Goal: Information Seeking & Learning: Find specific page/section

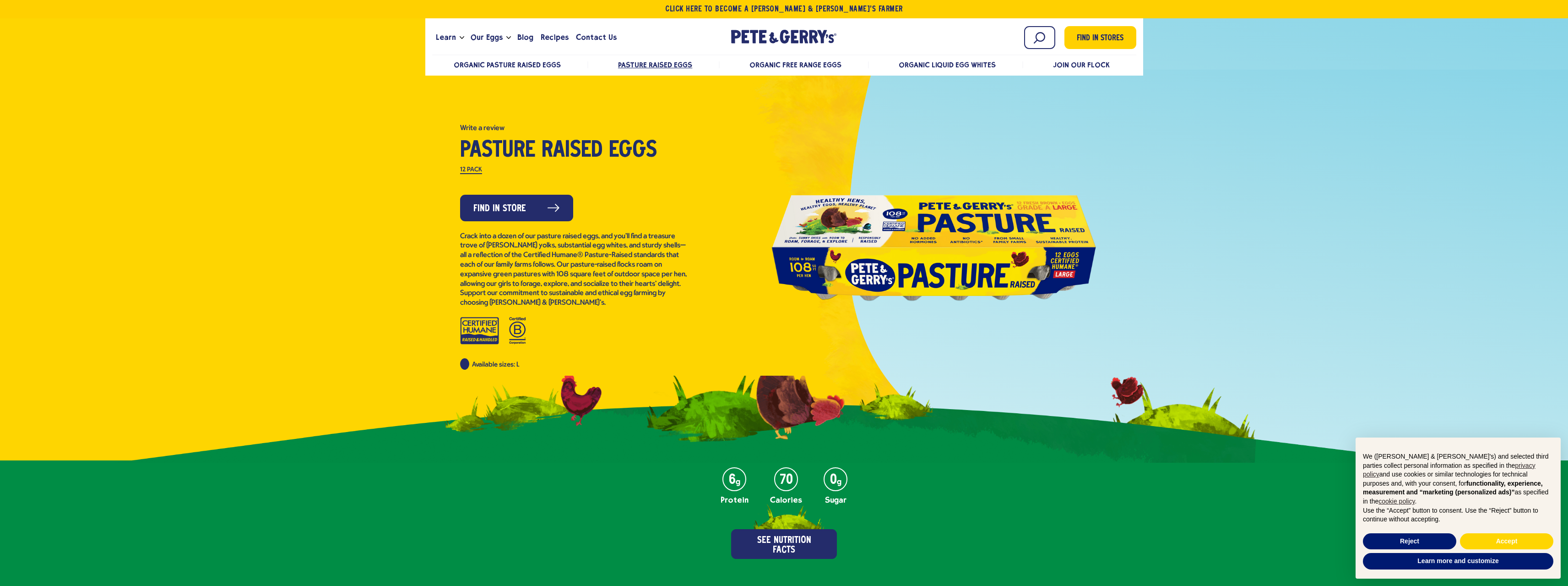
scroll to position [46, 0]
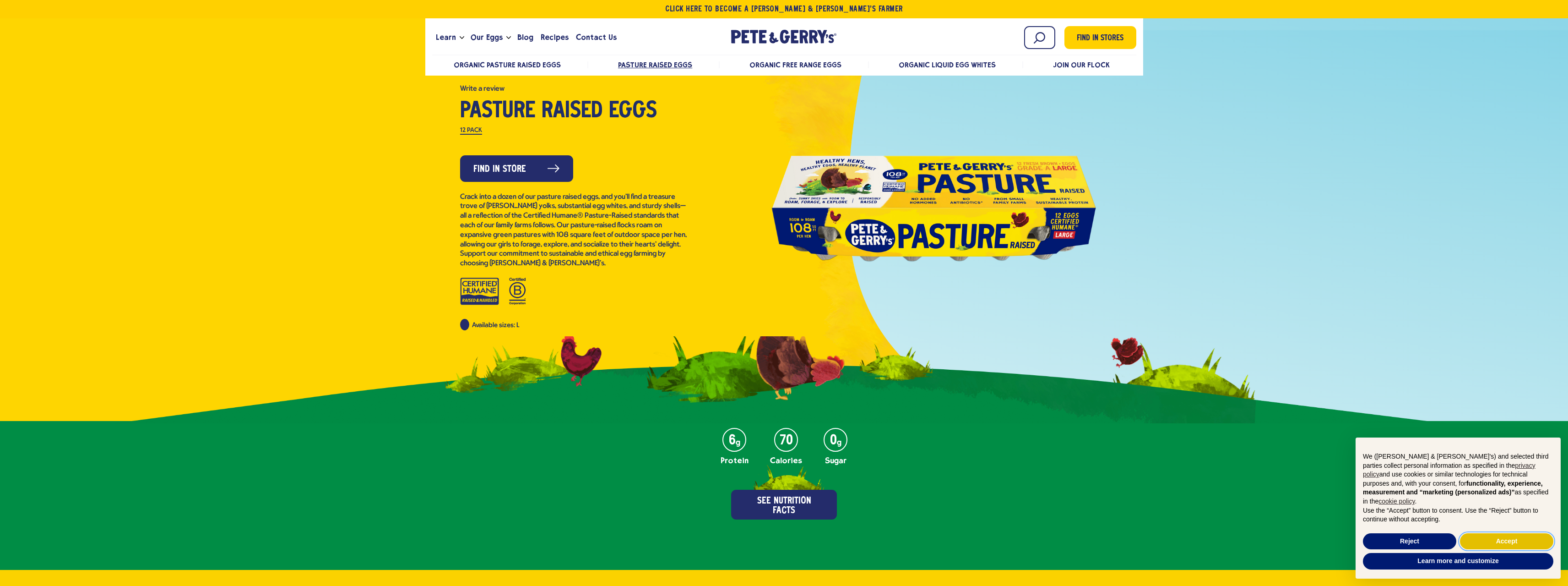
click at [1522, 535] on button "Accept" at bounding box center [1507, 541] width 93 height 16
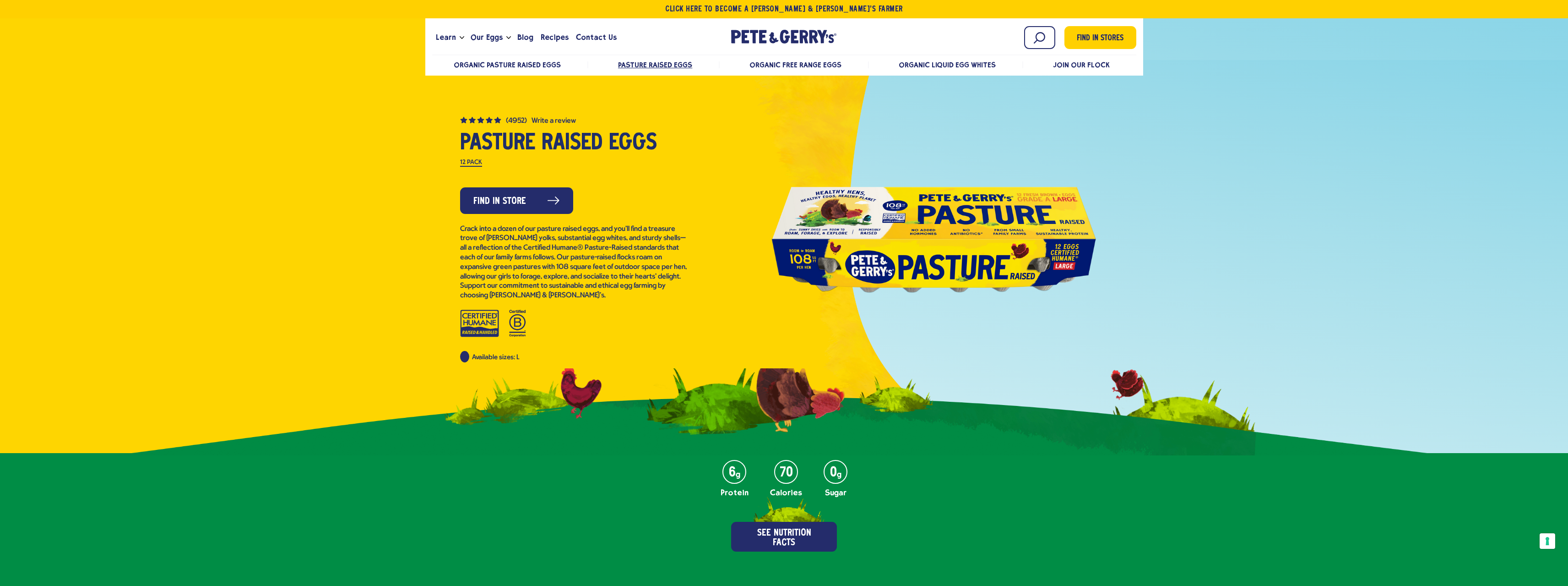
scroll to position [0, 0]
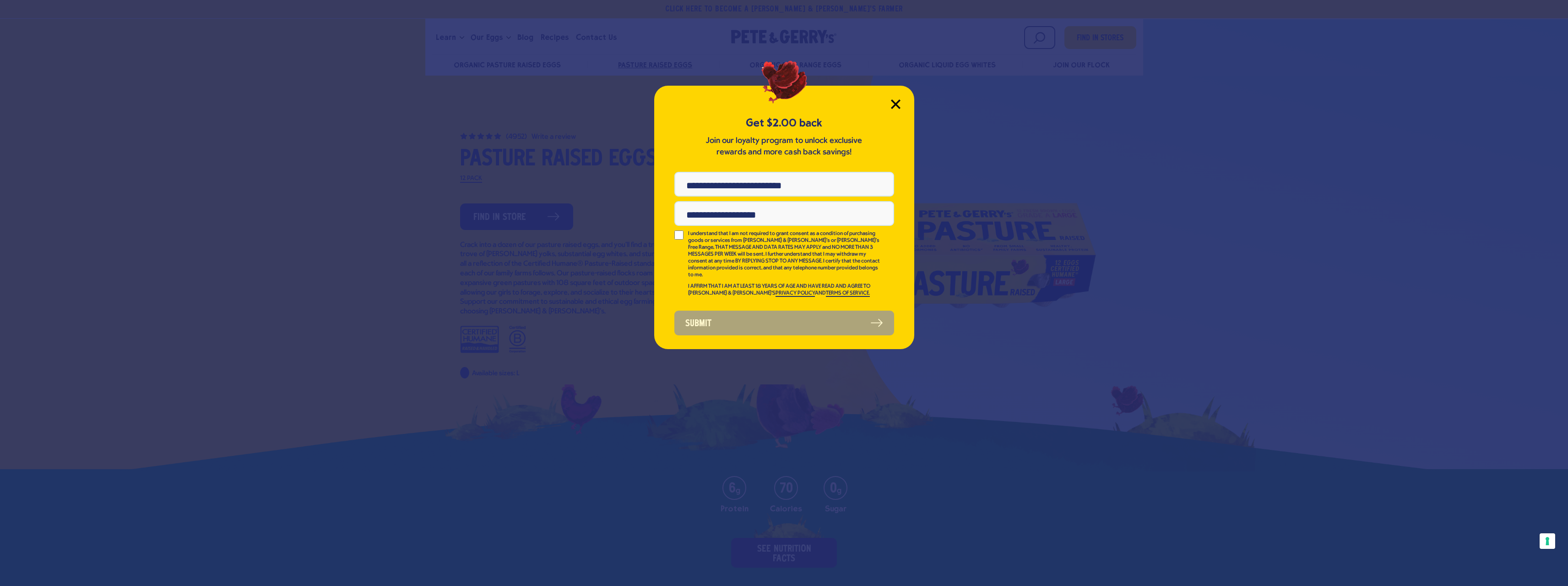
click at [897, 99] on icon "Close Modal" at bounding box center [896, 104] width 10 height 10
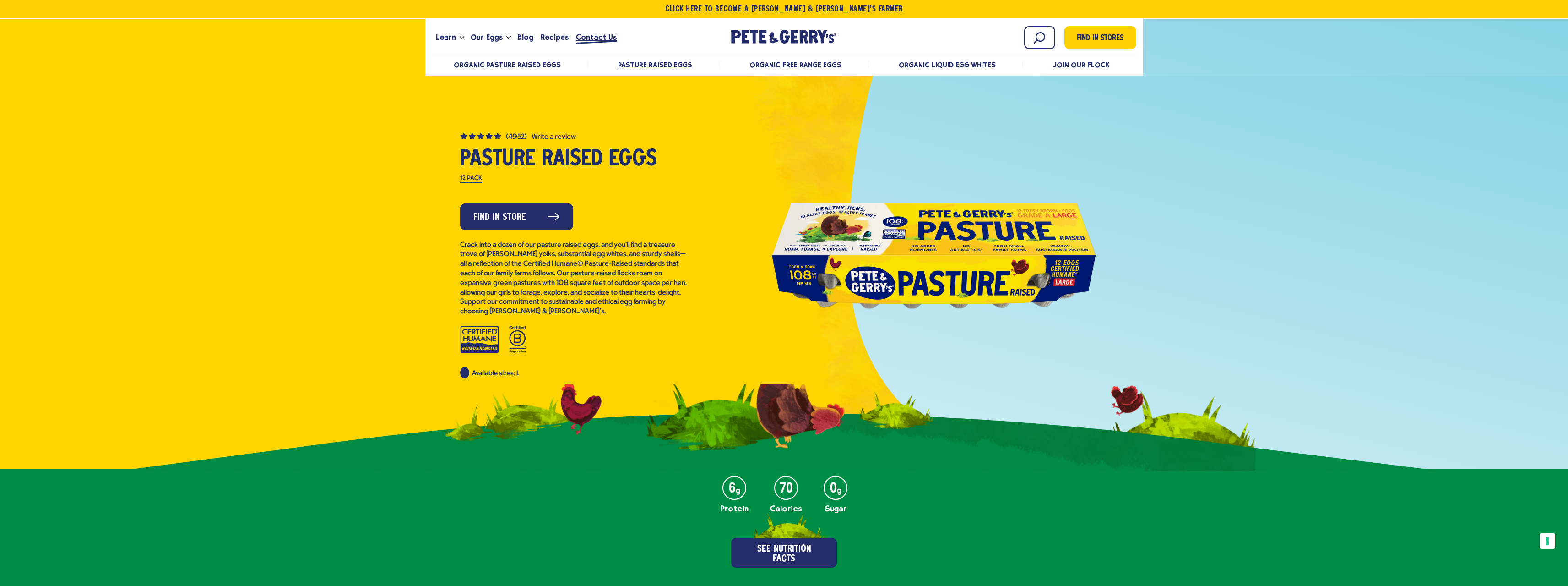
click at [592, 37] on span "Contact Us" at bounding box center [596, 37] width 41 height 12
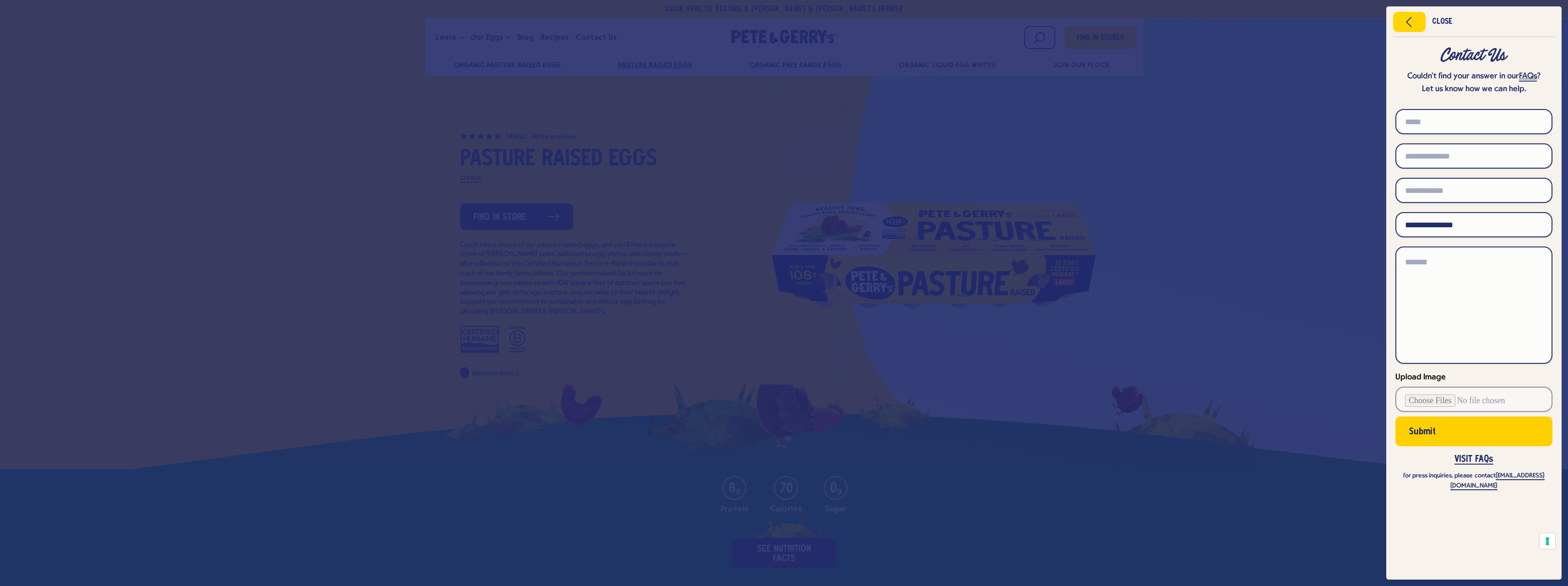
click at [1530, 74] on link "FAQs" at bounding box center [1528, 77] width 18 height 10
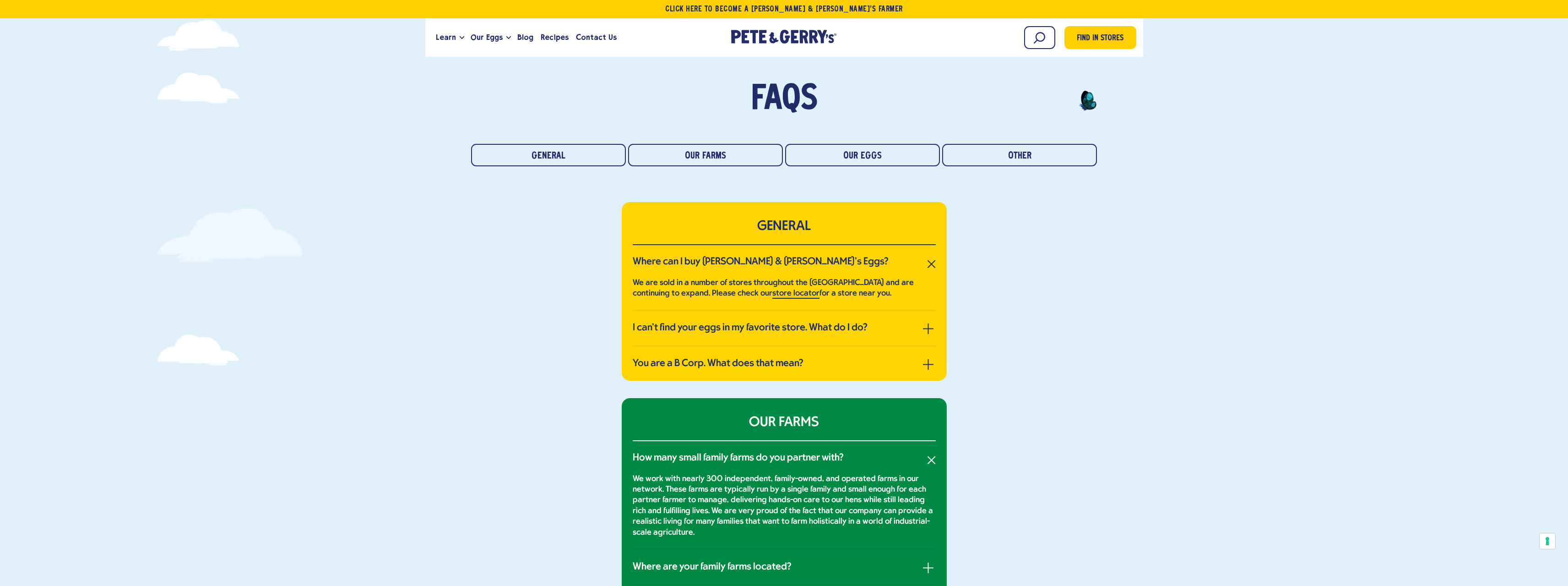
scroll to position [46, 0]
